Goal: Transaction & Acquisition: Book appointment/travel/reservation

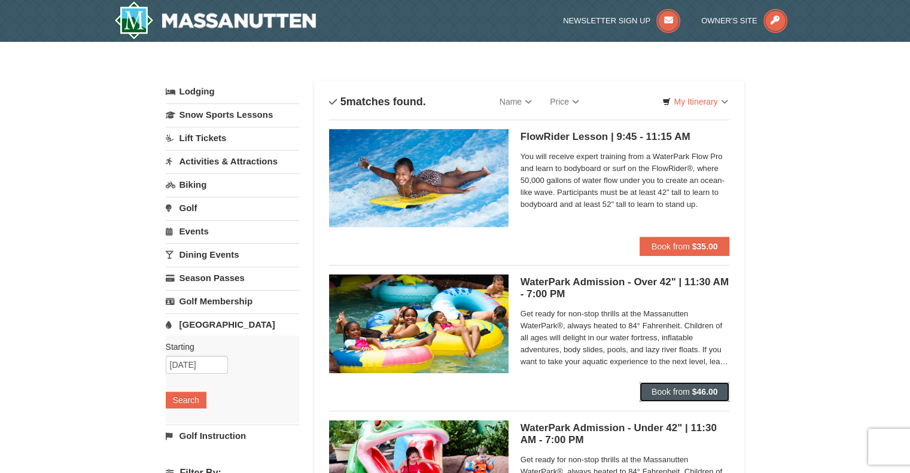
click at [699, 388] on strong "$46.00" at bounding box center [705, 392] width 26 height 10
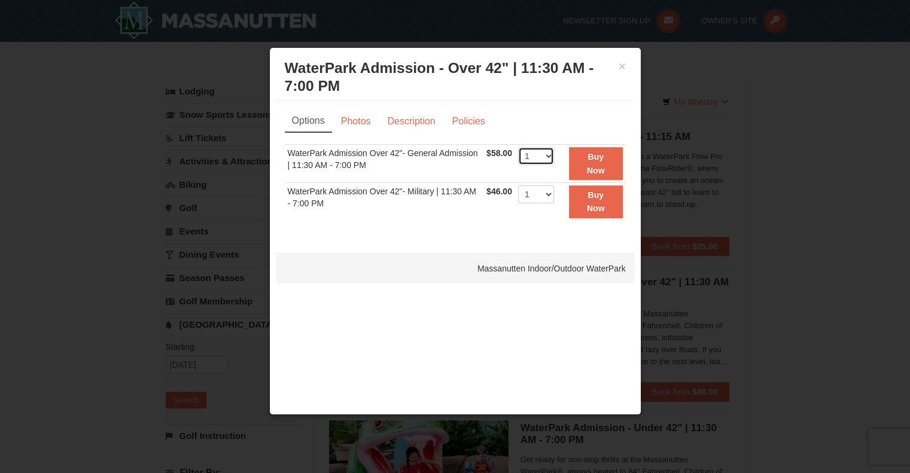
click at [546, 159] on select "1 2 3 4 5 6 7 8 9 10 11 12 13 14 15 16 17 18 19 20 21 22" at bounding box center [536, 156] width 36 height 18
select select "2"
click at [518, 147] on select "1 2 3 4 5 6 7 8 9 10 11 12 13 14 15 16 17 18 19 20 21 22" at bounding box center [536, 156] width 36 height 18
click at [361, 122] on link "Photos" at bounding box center [355, 121] width 45 height 23
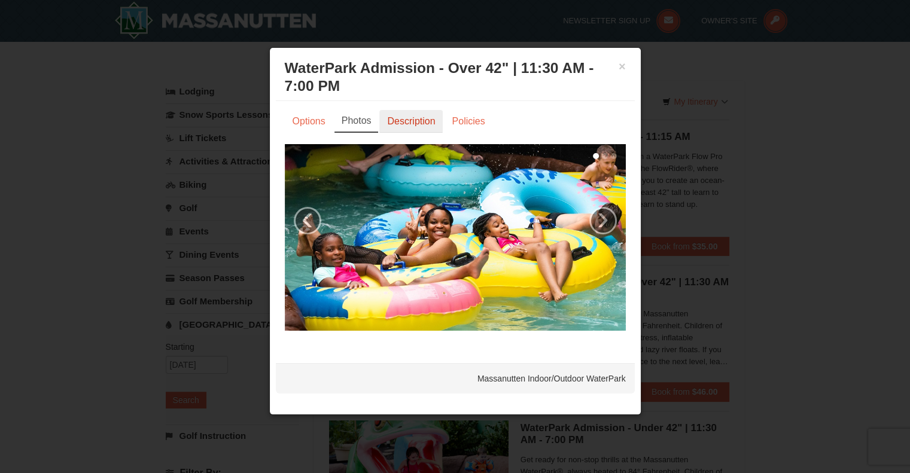
click at [411, 121] on link "Description" at bounding box center [410, 121] width 63 height 23
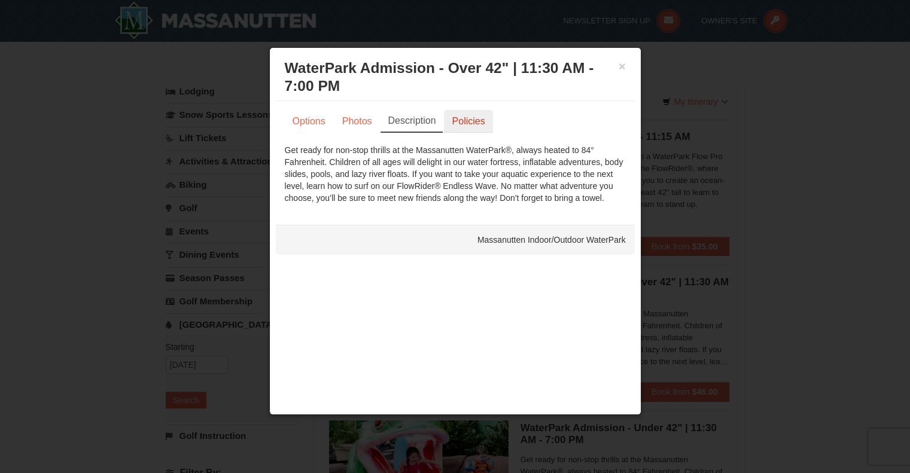
click at [468, 117] on link "Policies" at bounding box center [468, 121] width 48 height 23
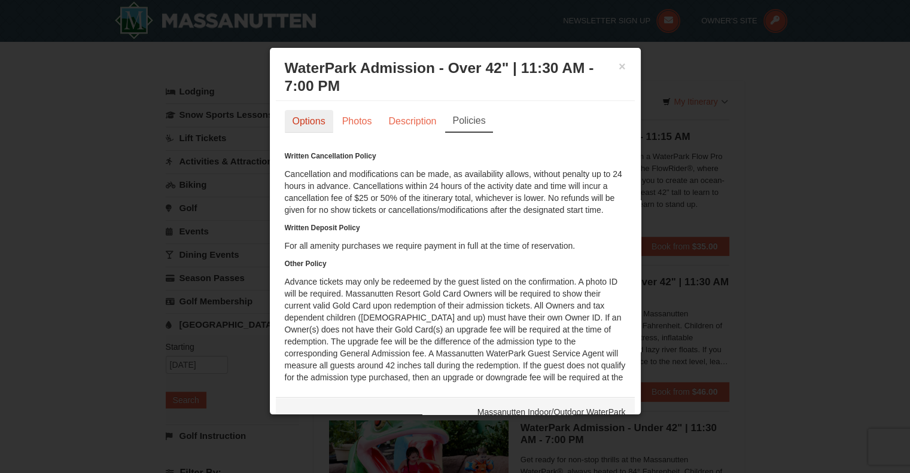
click at [301, 132] on link "Options" at bounding box center [309, 121] width 48 height 23
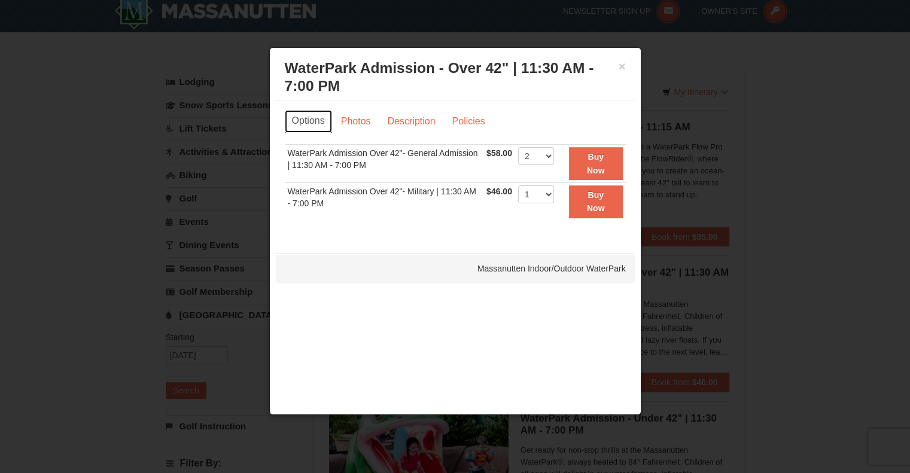
scroll to position [17, 0]
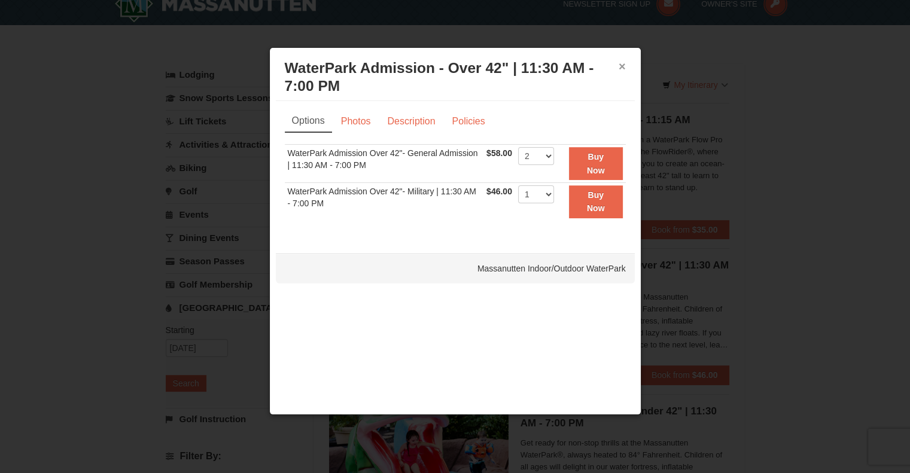
click at [622, 66] on button "×" at bounding box center [622, 66] width 7 height 12
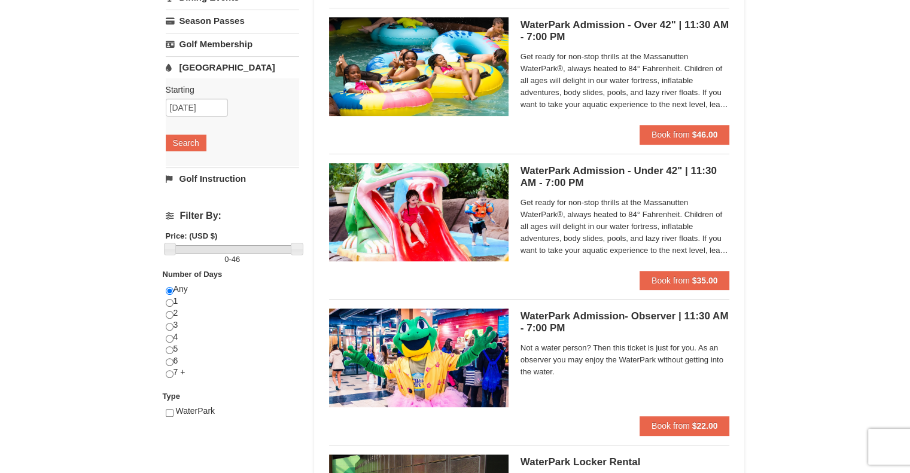
scroll to position [256, 0]
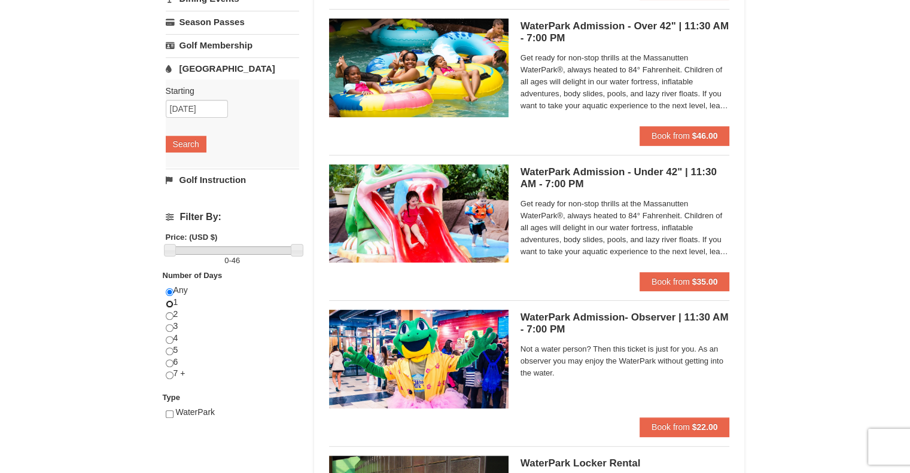
click at [172, 301] on input "radio" at bounding box center [170, 304] width 8 height 8
radio input "true"
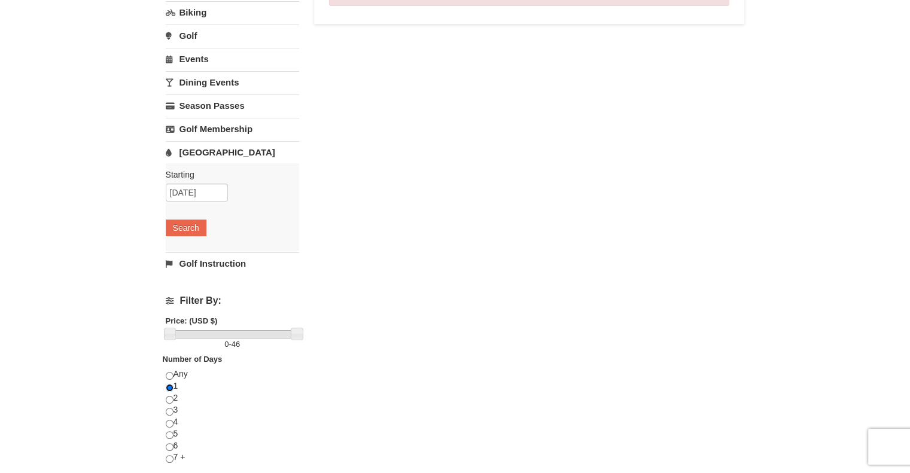
scroll to position [177, 0]
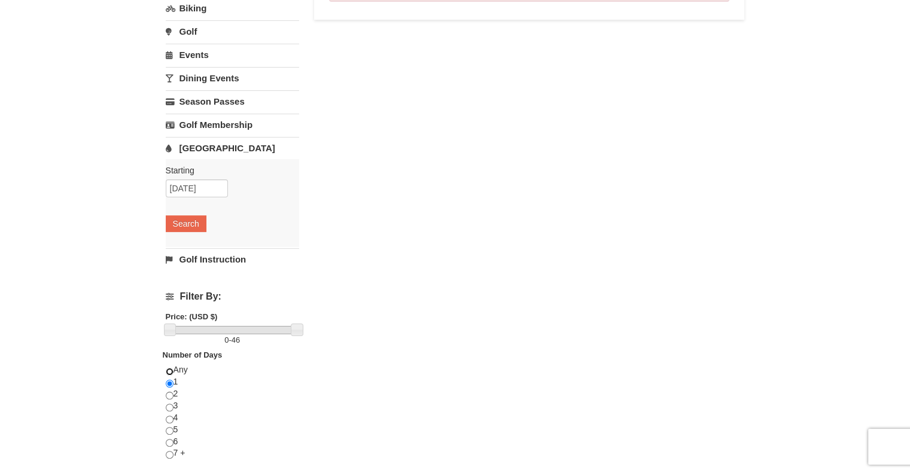
click at [169, 368] on input "radio" at bounding box center [170, 372] width 8 height 8
radio input "true"
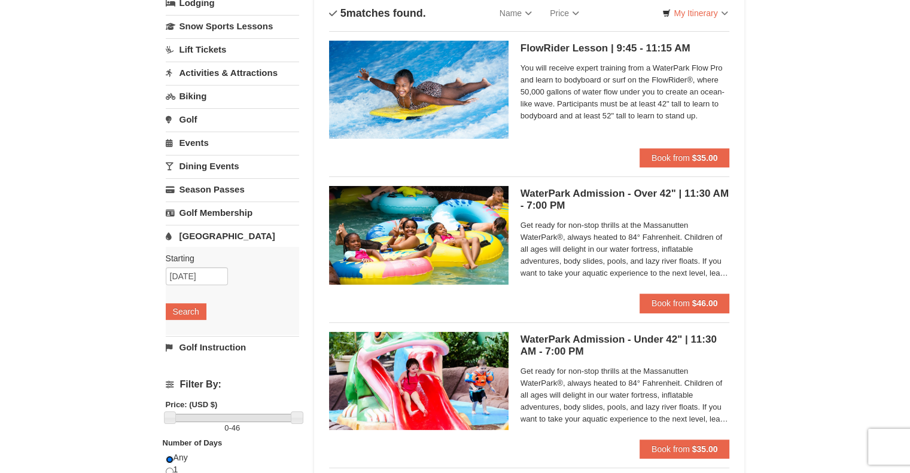
scroll to position [0, 0]
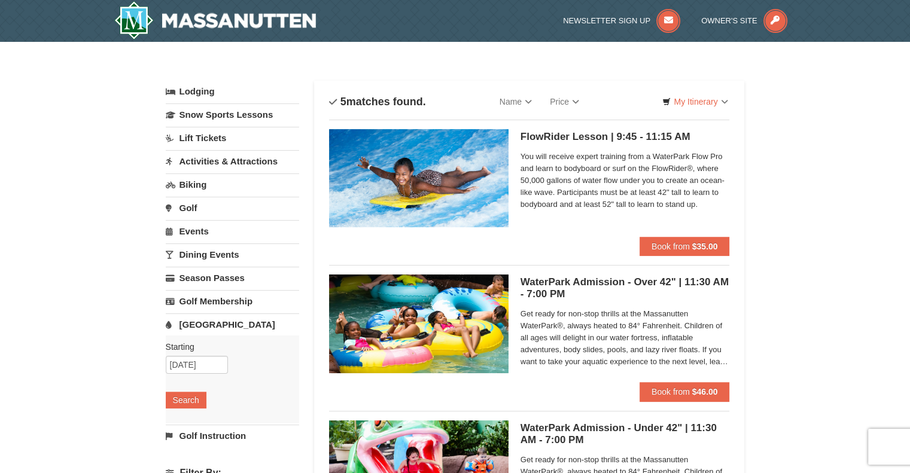
click at [559, 289] on h5 "WaterPark Admission - Over 42" | 11:30 AM - 7:00 PM Massanutten Indoor/Outdoor …" at bounding box center [625, 288] width 209 height 24
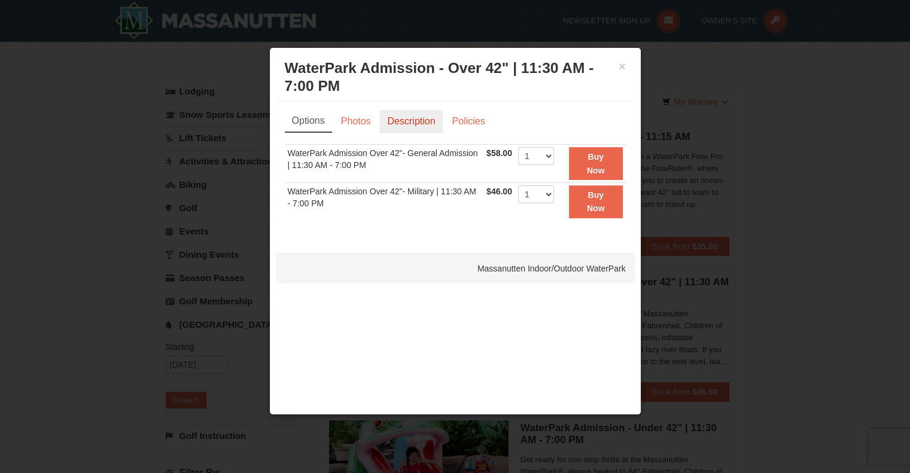
click at [436, 120] on link "Description" at bounding box center [410, 121] width 63 height 23
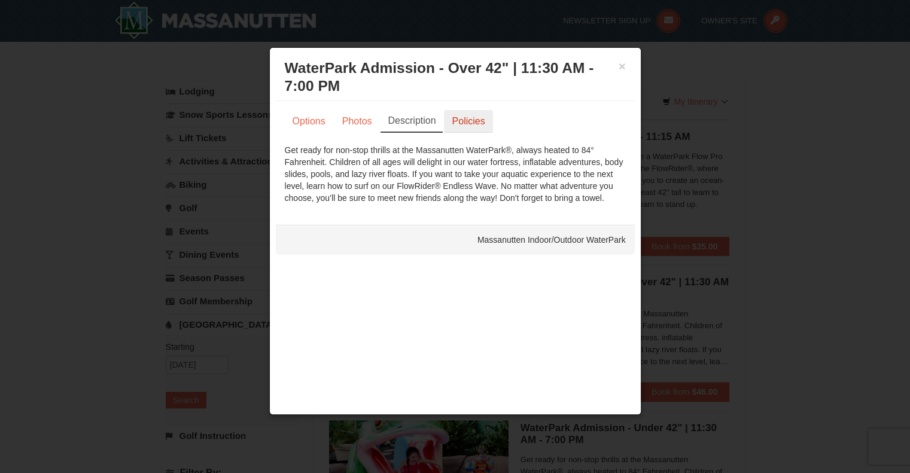
click at [488, 132] on link "Policies" at bounding box center [468, 121] width 48 height 23
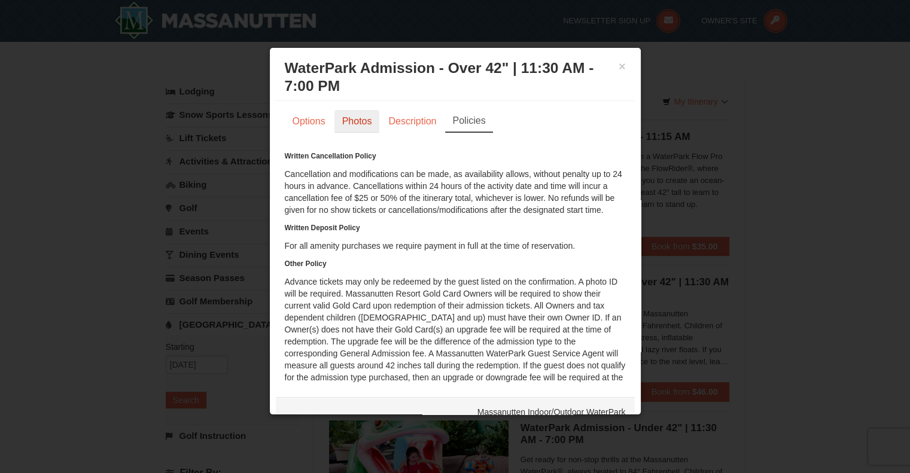
click at [359, 117] on link "Photos" at bounding box center [356, 121] width 45 height 23
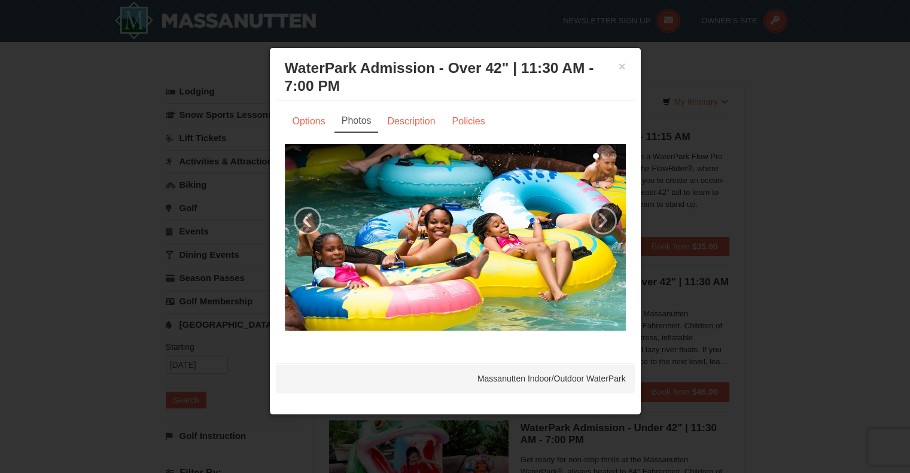
click at [612, 208] on img at bounding box center [455, 237] width 341 height 187
click at [608, 219] on link "›" at bounding box center [603, 221] width 28 height 28
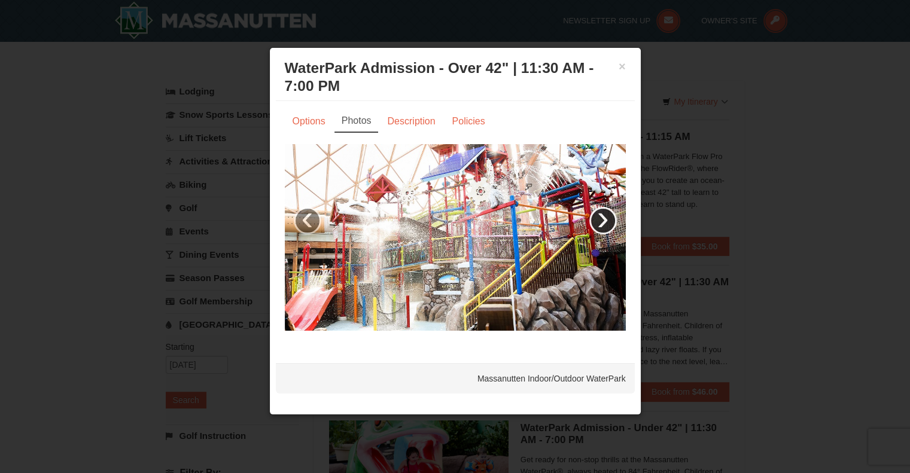
click at [607, 219] on link "›" at bounding box center [603, 221] width 28 height 28
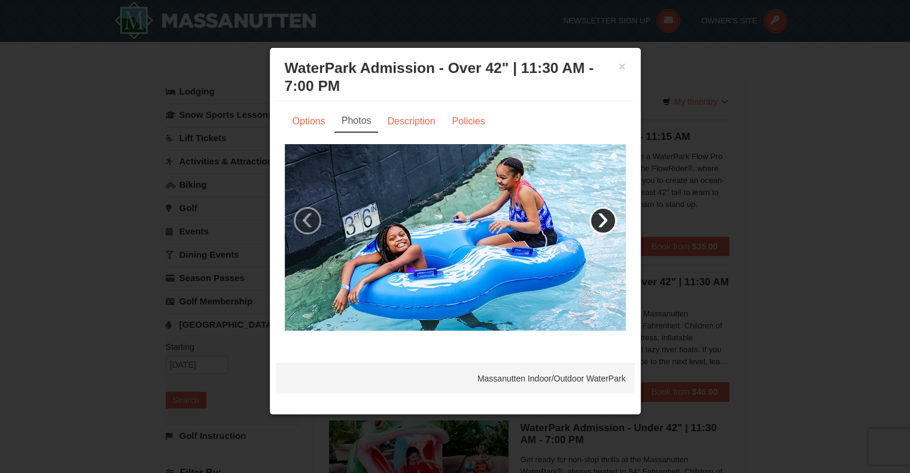
click at [607, 219] on link "›" at bounding box center [603, 221] width 28 height 28
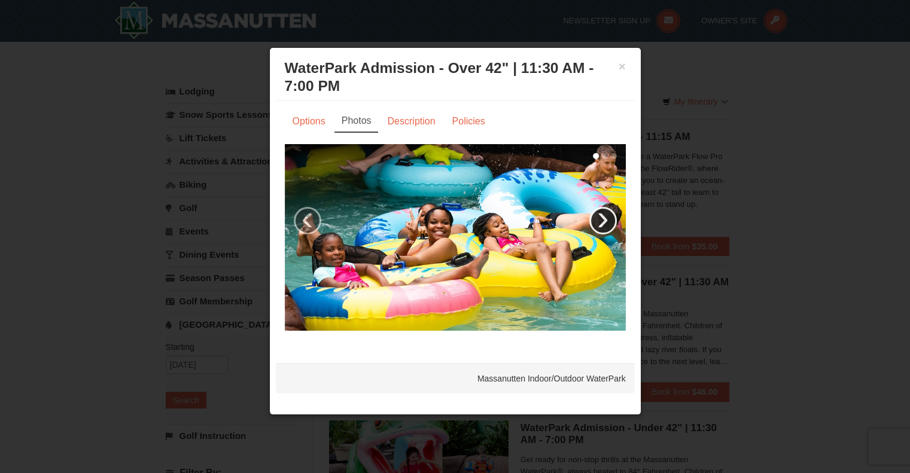
click at [607, 219] on link "›" at bounding box center [603, 221] width 28 height 28
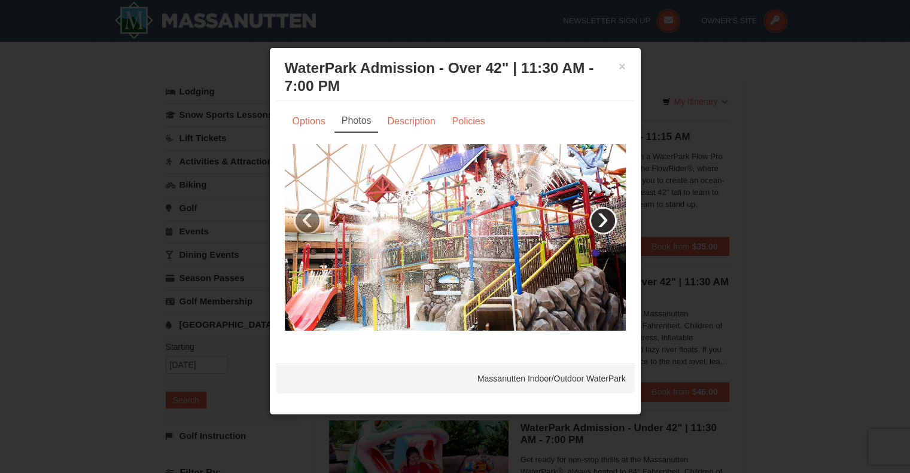
click at [607, 219] on link "›" at bounding box center [603, 221] width 28 height 28
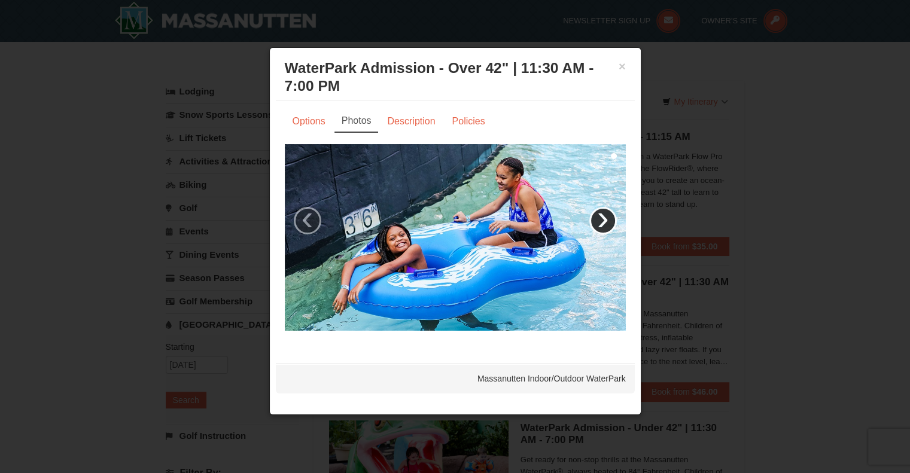
click at [607, 219] on link "›" at bounding box center [603, 221] width 28 height 28
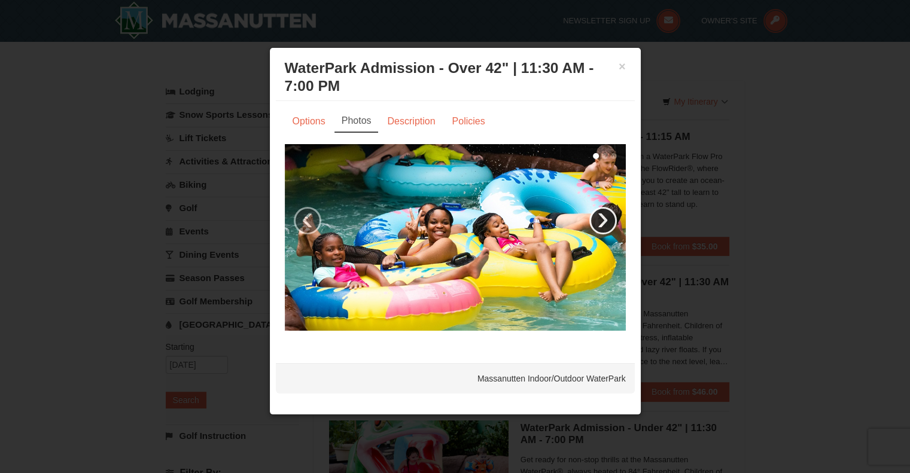
click at [607, 219] on link "›" at bounding box center [603, 221] width 28 height 28
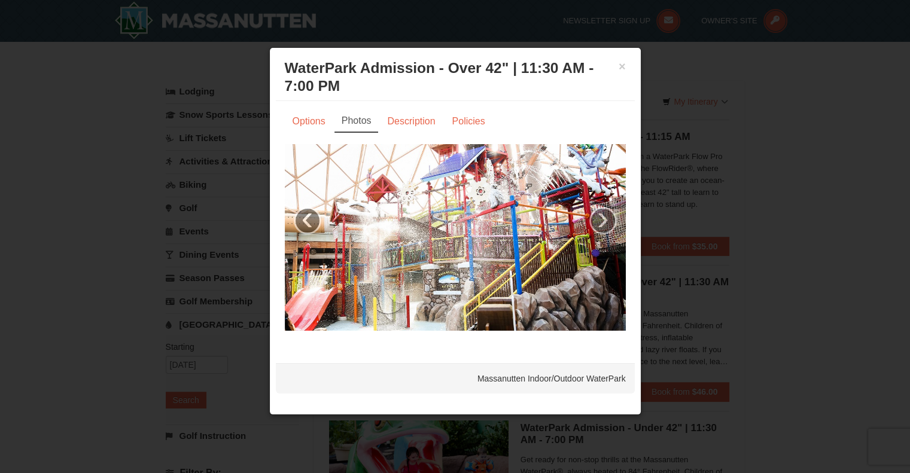
click at [738, 248] on div at bounding box center [455, 236] width 910 height 473
